Goal: Transaction & Acquisition: Obtain resource

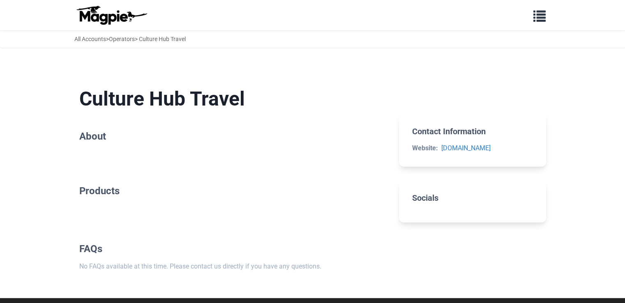
click at [96, 134] on h2 "About" at bounding box center [232, 137] width 307 height 12
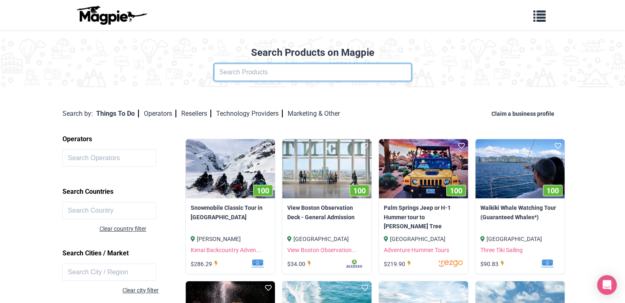
click at [247, 75] on input "text" at bounding box center [312, 72] width 197 height 17
click button at bounding box center [0, 0] width 0 height 0
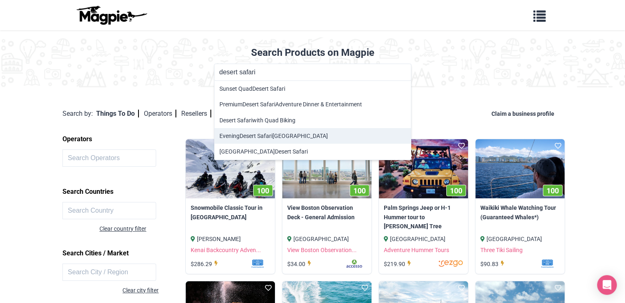
type input "Evening Desert Safari [GEOGRAPHIC_DATA]"
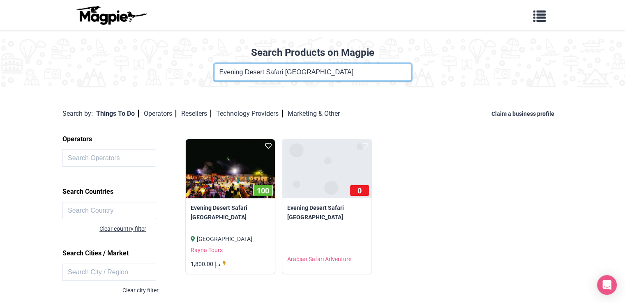
drag, startPoint x: 321, startPoint y: 72, endPoint x: 181, endPoint y: 75, distance: 139.8
click at [181, 75] on div "Product Name Evening Desert Safari [GEOGRAPHIC_DATA]" at bounding box center [312, 72] width 615 height 17
type input "culture hub tourism"
click button at bounding box center [0, 0] width 0 height 0
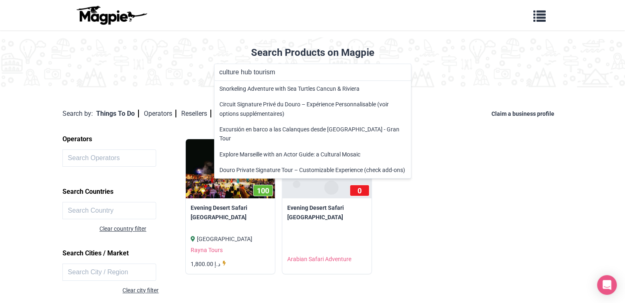
click at [521, 118] on div "Claim a business profile" at bounding box center [527, 114] width 71 height 11
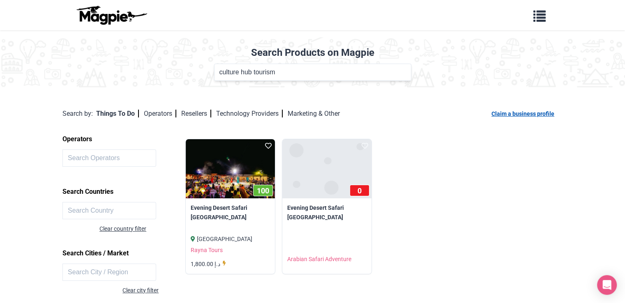
click at [505, 115] on link "Claim a business profile" at bounding box center [525, 114] width 66 height 7
click at [543, 20] on span "button" at bounding box center [540, 14] width 12 height 12
